Goal: Task Accomplishment & Management: Use online tool/utility

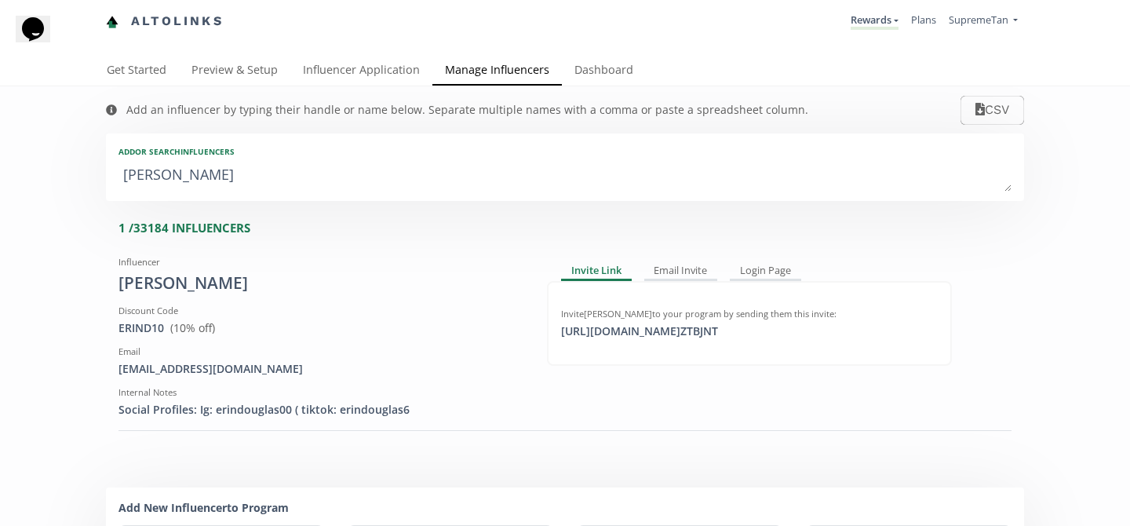
click at [22, 146] on div "Add an influencer by typing their handle or name below. Separate multiple names…" at bounding box center [565, 476] width 1130 height 781
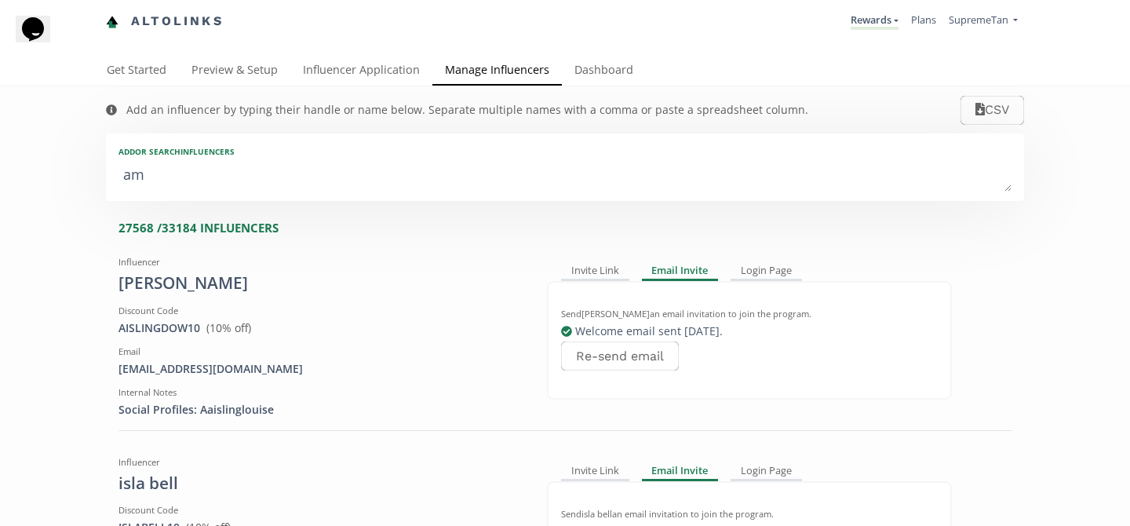
type textarea "[PERSON_NAME]"
type input "[PERSON_NAME]"
type textarea "[PERSON_NAME]"
type input "[PERSON_NAME]"
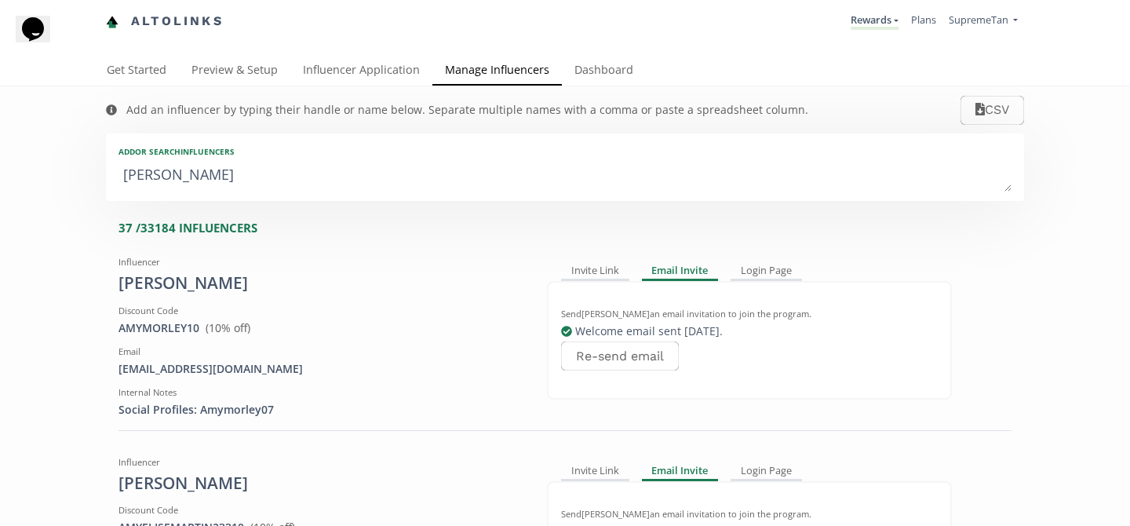
type textarea "[PERSON_NAME]"
type input "[PERSON_NAME]"
type textarea "[PERSON_NAME]"
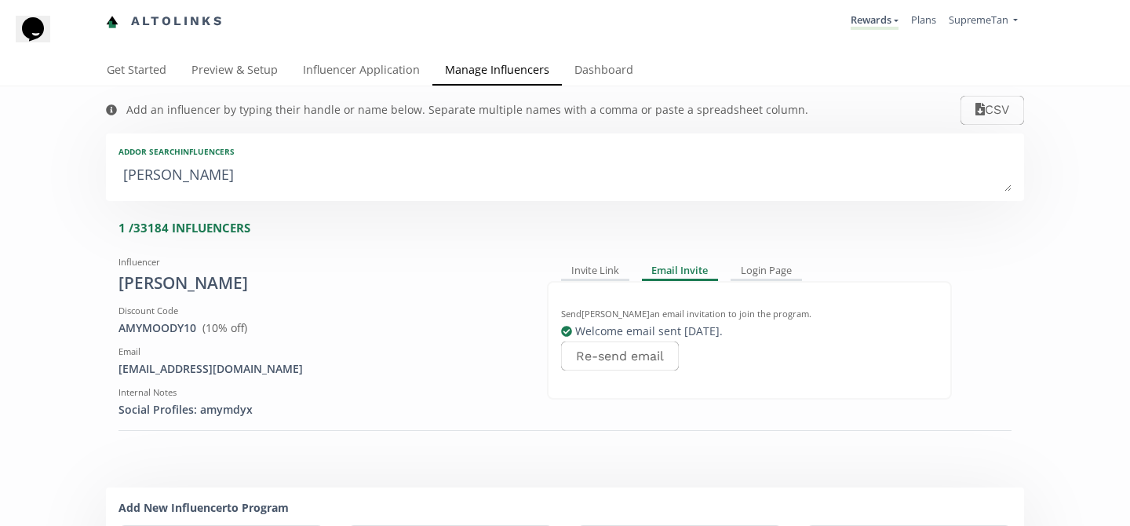
type input "[PERSON_NAME]"
type textarea "[PERSON_NAME]"
type input "[PERSON_NAME]"
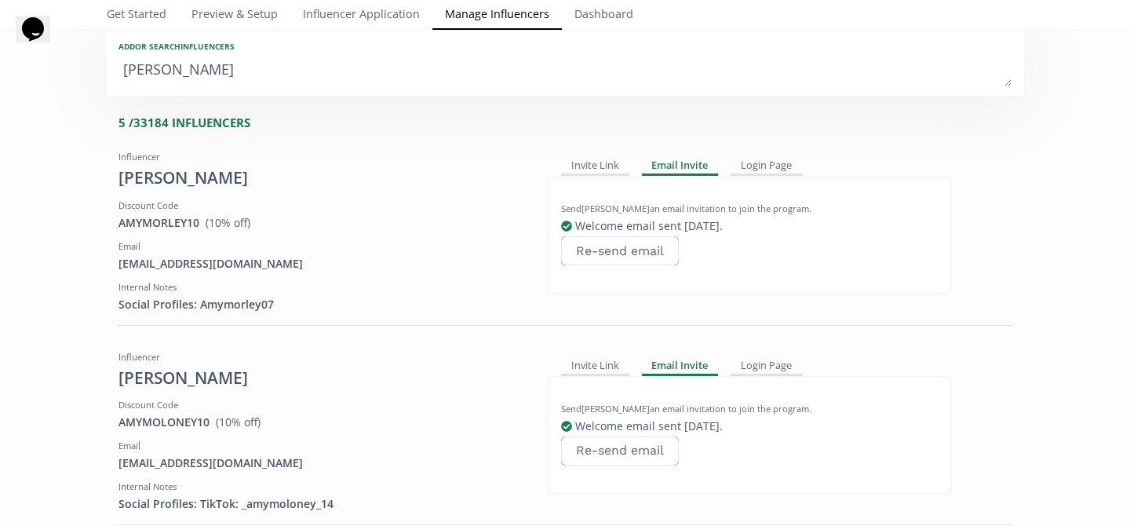
scroll to position [100, 0]
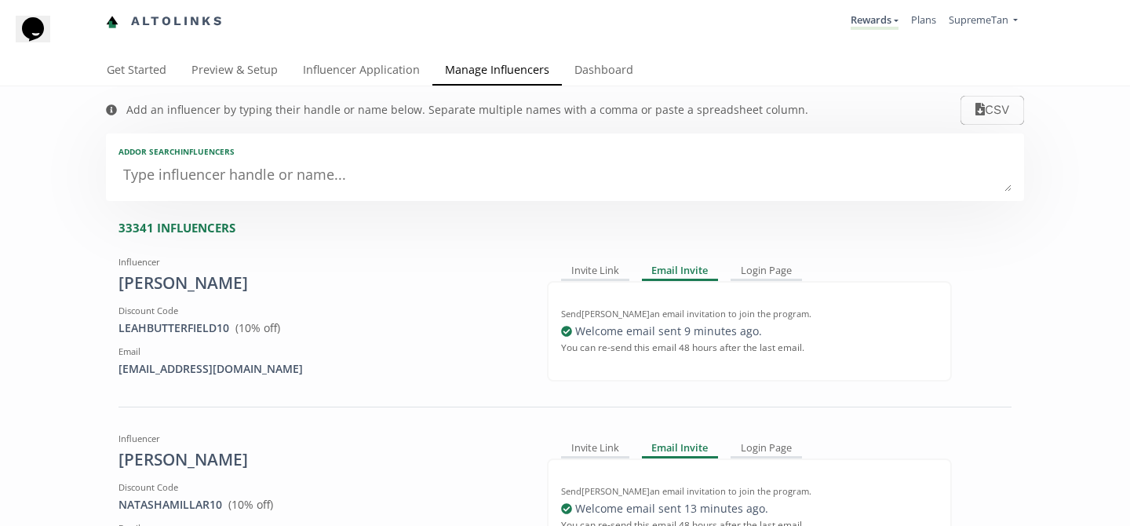
click at [235, 183] on textarea at bounding box center [565, 175] width 893 height 31
type textarea "am"
type input "am"
type input "AM"
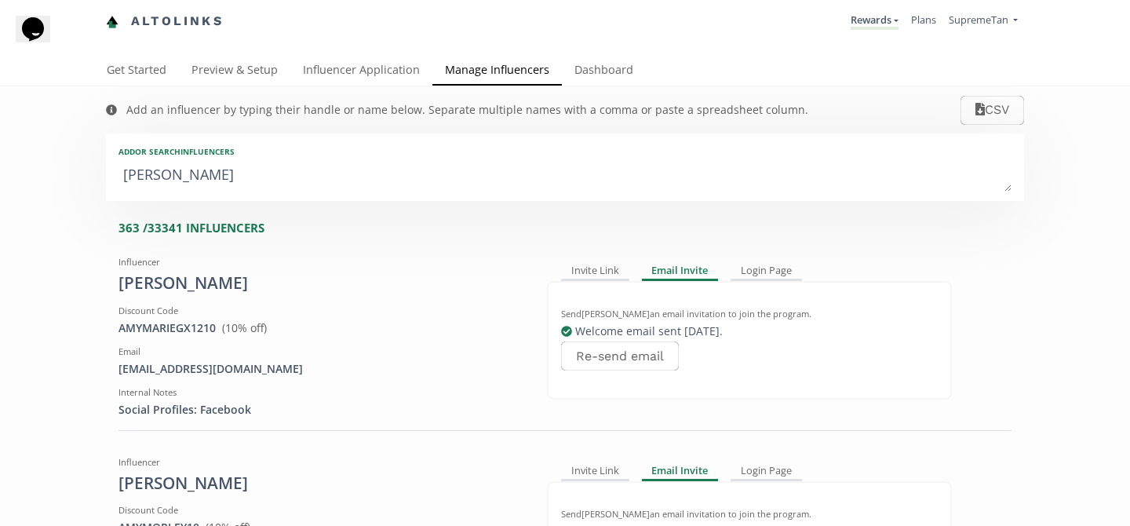
type textarea "[PERSON_NAME]"
type input "[PERSON_NAME]"
type textarea "[PERSON_NAME]"
type input "[PERSON_NAME]"
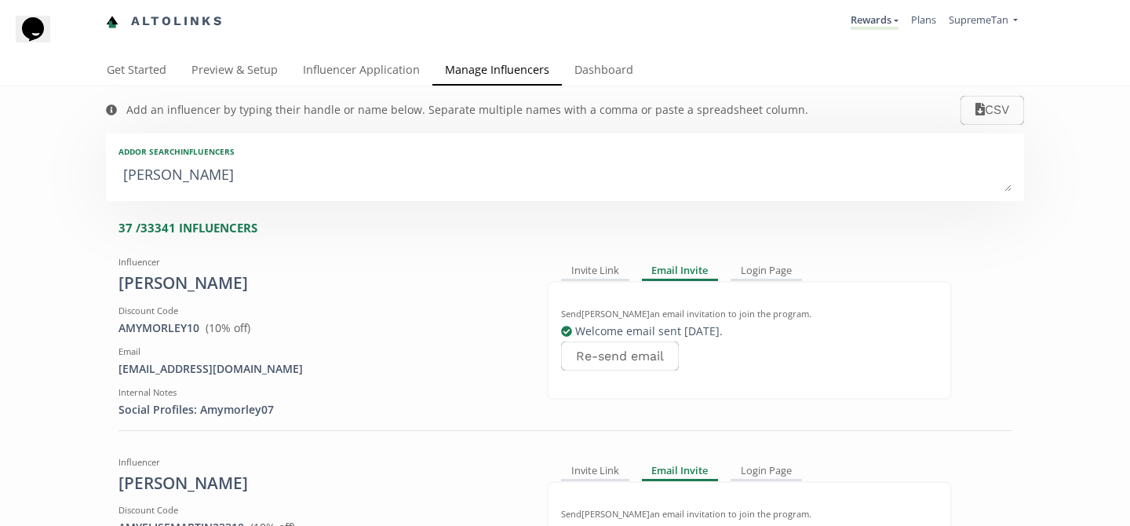
type textarea "[PERSON_NAME]"
type input "[PERSON_NAME]"
type textarea "[PERSON_NAME]"
type input "[PERSON_NAME]"
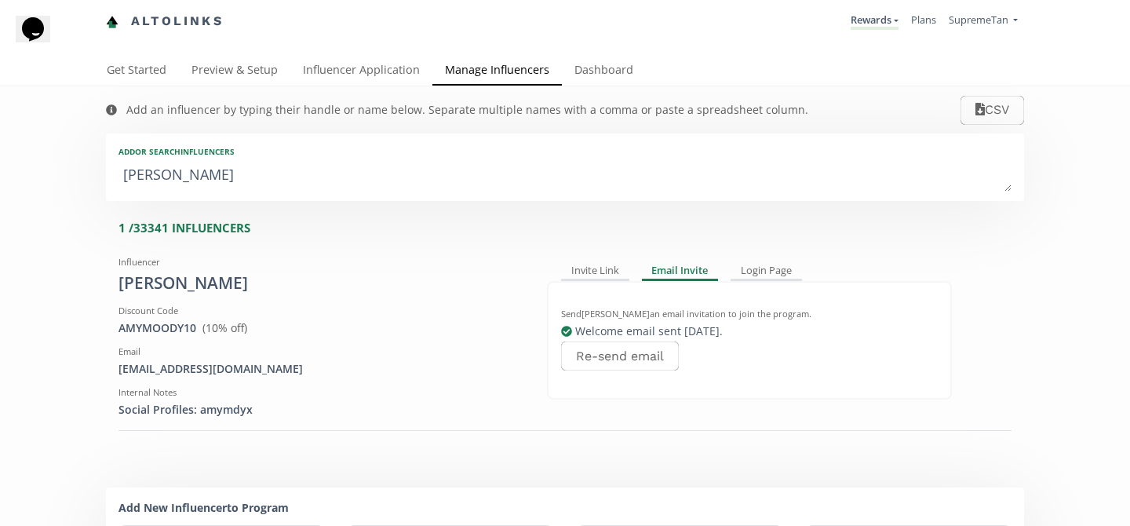
type textarea "[PERSON_NAME]"
